Goal: Find specific page/section: Find specific page/section

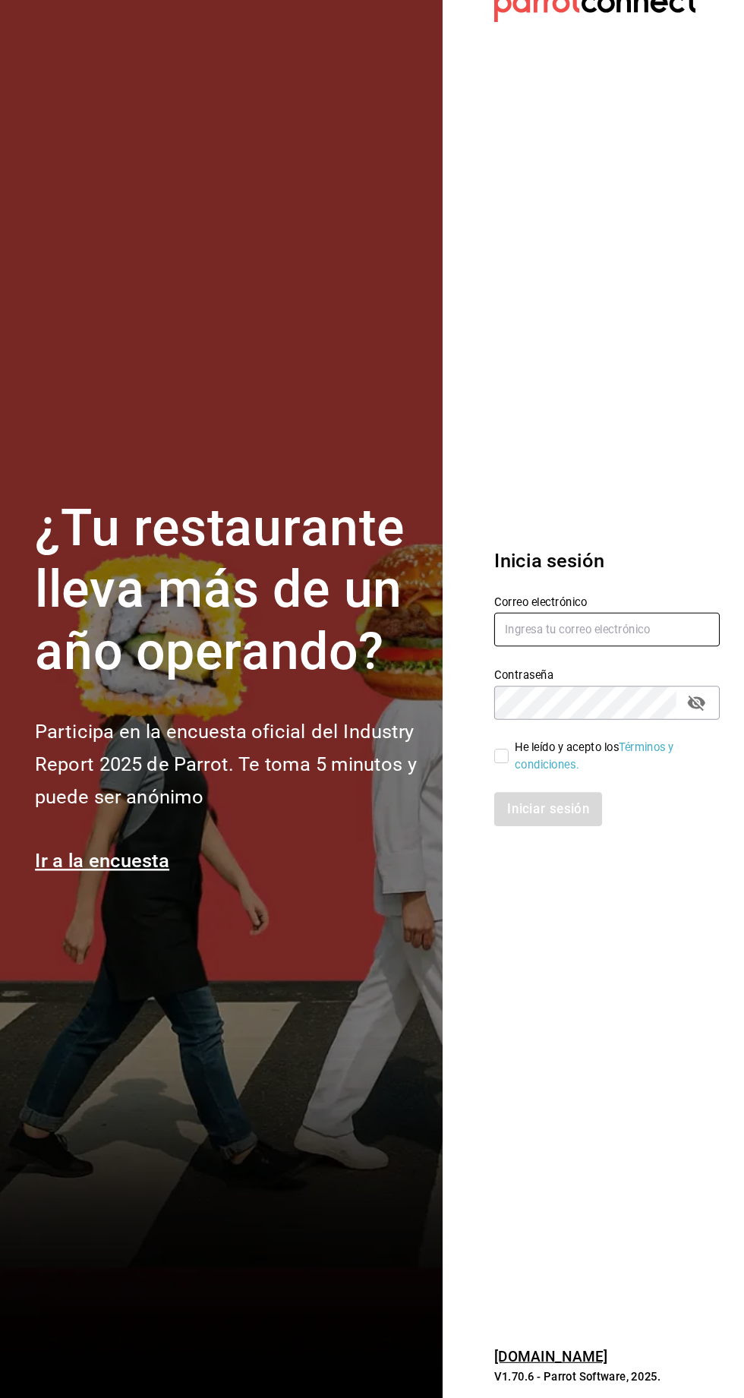
click at [531, 662] on input "text" at bounding box center [601, 646] width 213 height 32
type input "[EMAIL_ADDRESS][DOMAIN_NAME]"
click at [501, 772] on input "He leído y acepto los Términos y condiciones." at bounding box center [502, 765] width 14 height 14
checkbox input "true"
click at [561, 831] on button "Iniciar sesión" at bounding box center [546, 815] width 103 height 32
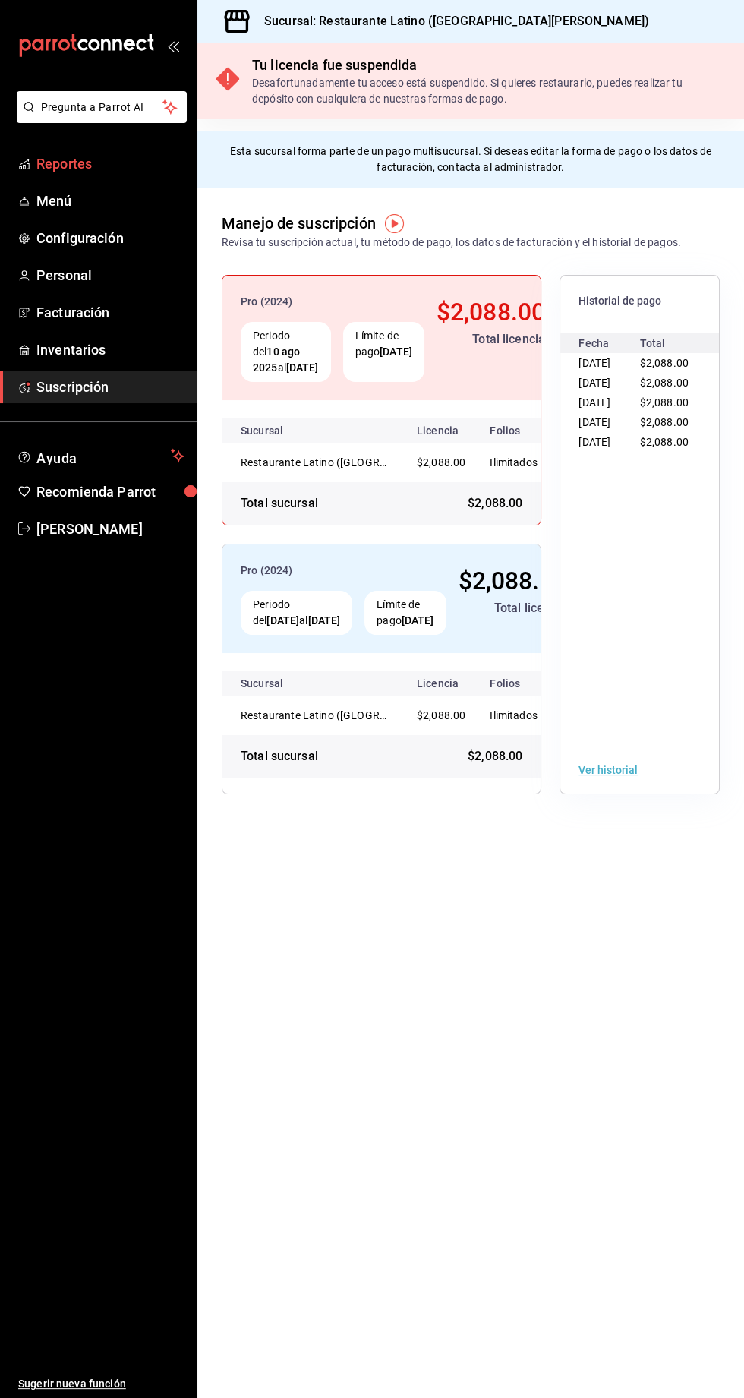
click at [86, 163] on span "Reportes" at bounding box center [110, 163] width 148 height 21
click at [352, 553] on div "Pro (2024) Periodo del 10 ago 2025 al 10 sep 2025 Límite de pago 10 sep 2025 $2…" at bounding box center [382, 534] width 320 height 519
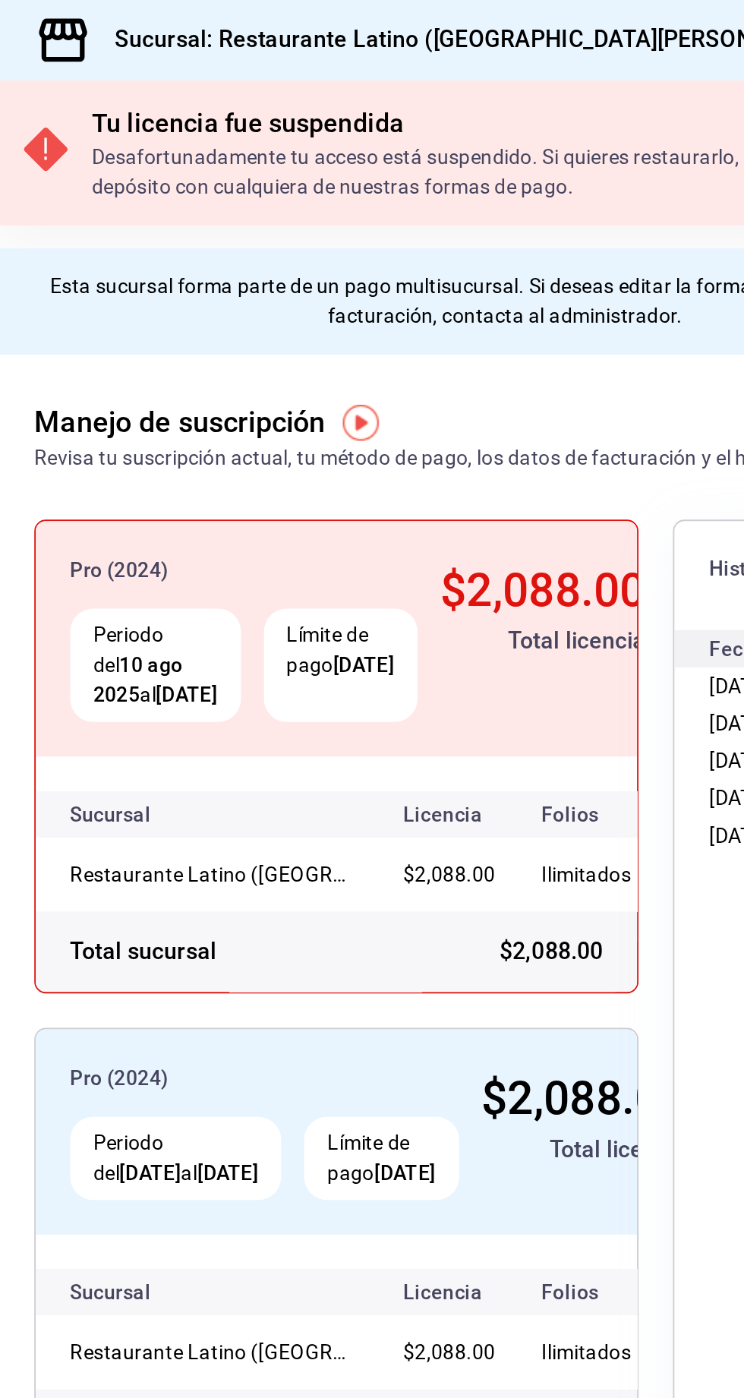
click at [396, 32] on div "Sucursal: Restaurante Latino (San Jeronimo MTY)" at bounding box center [433, 21] width 446 height 43
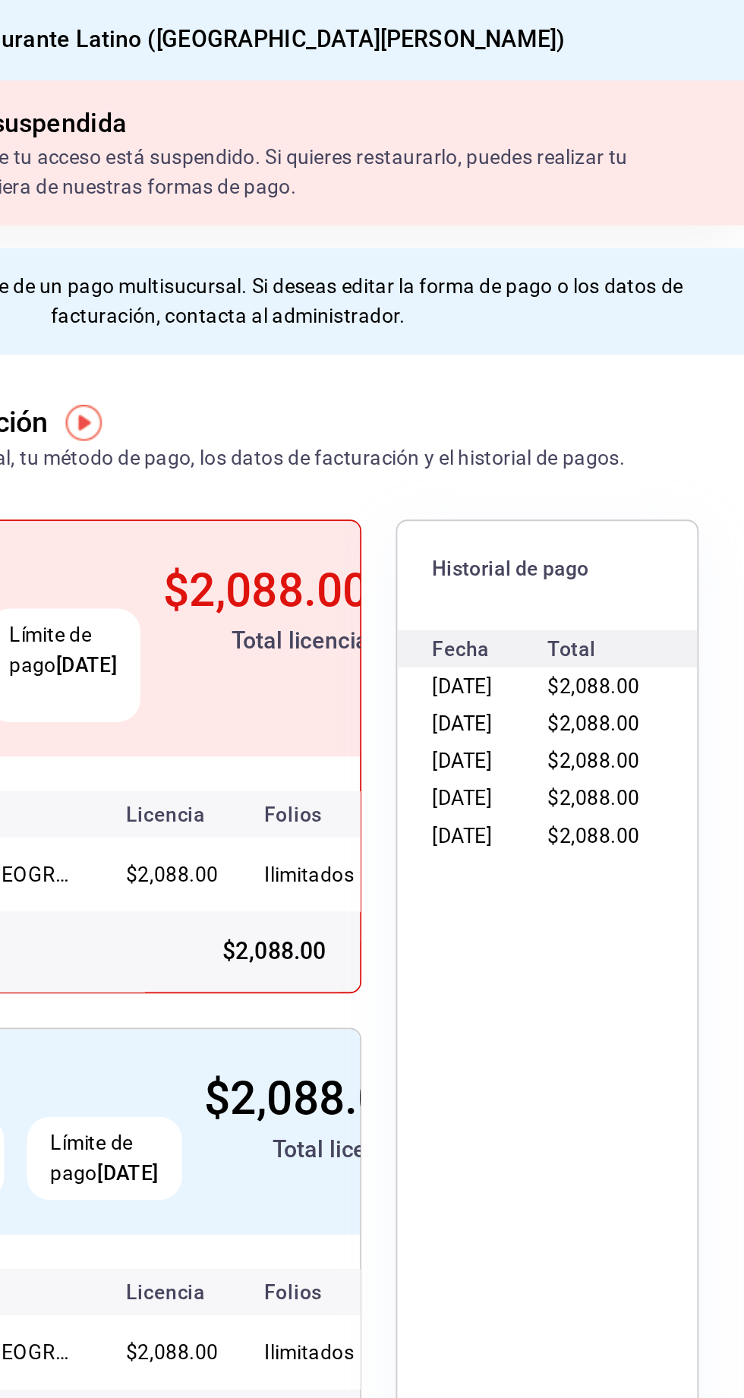
click at [526, 41] on div "Sucursal: Restaurante Latino (San Jeronimo MTY)" at bounding box center [433, 21] width 446 height 43
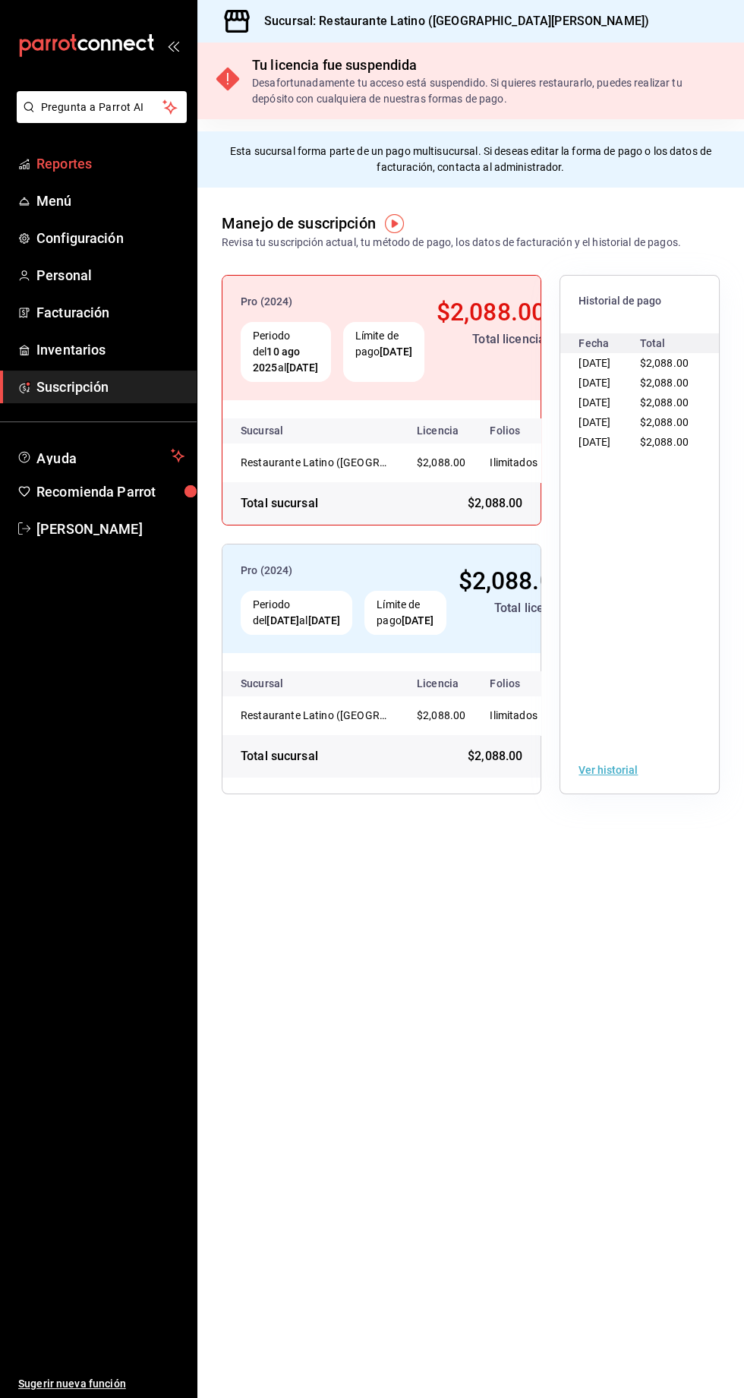
click at [58, 163] on span "Reportes" at bounding box center [110, 163] width 148 height 21
click at [60, 197] on span "Menú" at bounding box center [110, 201] width 148 height 21
click at [69, 163] on span "Reportes" at bounding box center [110, 163] width 148 height 21
